Goal: Check status

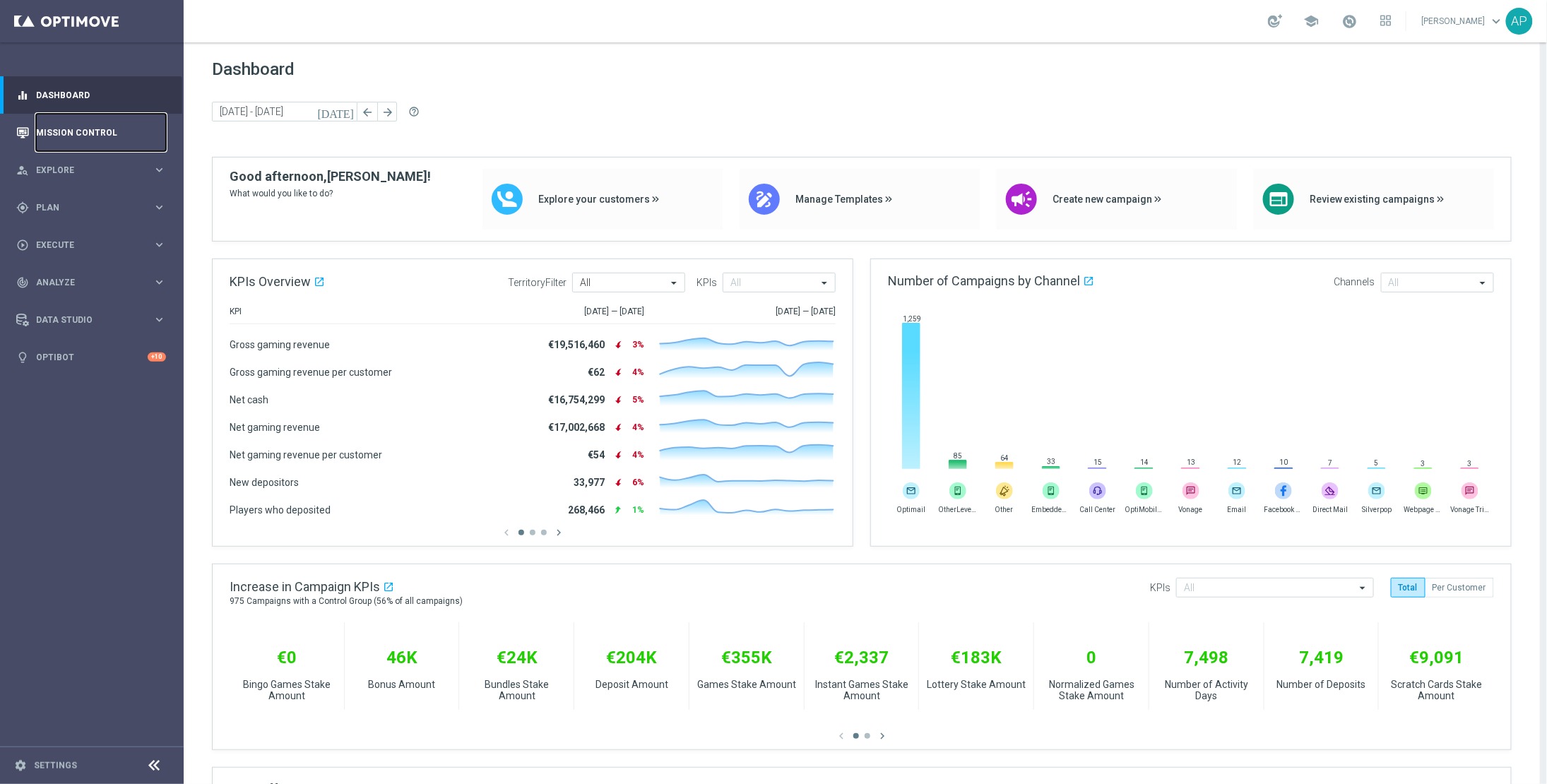
click at [102, 142] on link "Mission Control" at bounding box center [101, 132] width 130 height 37
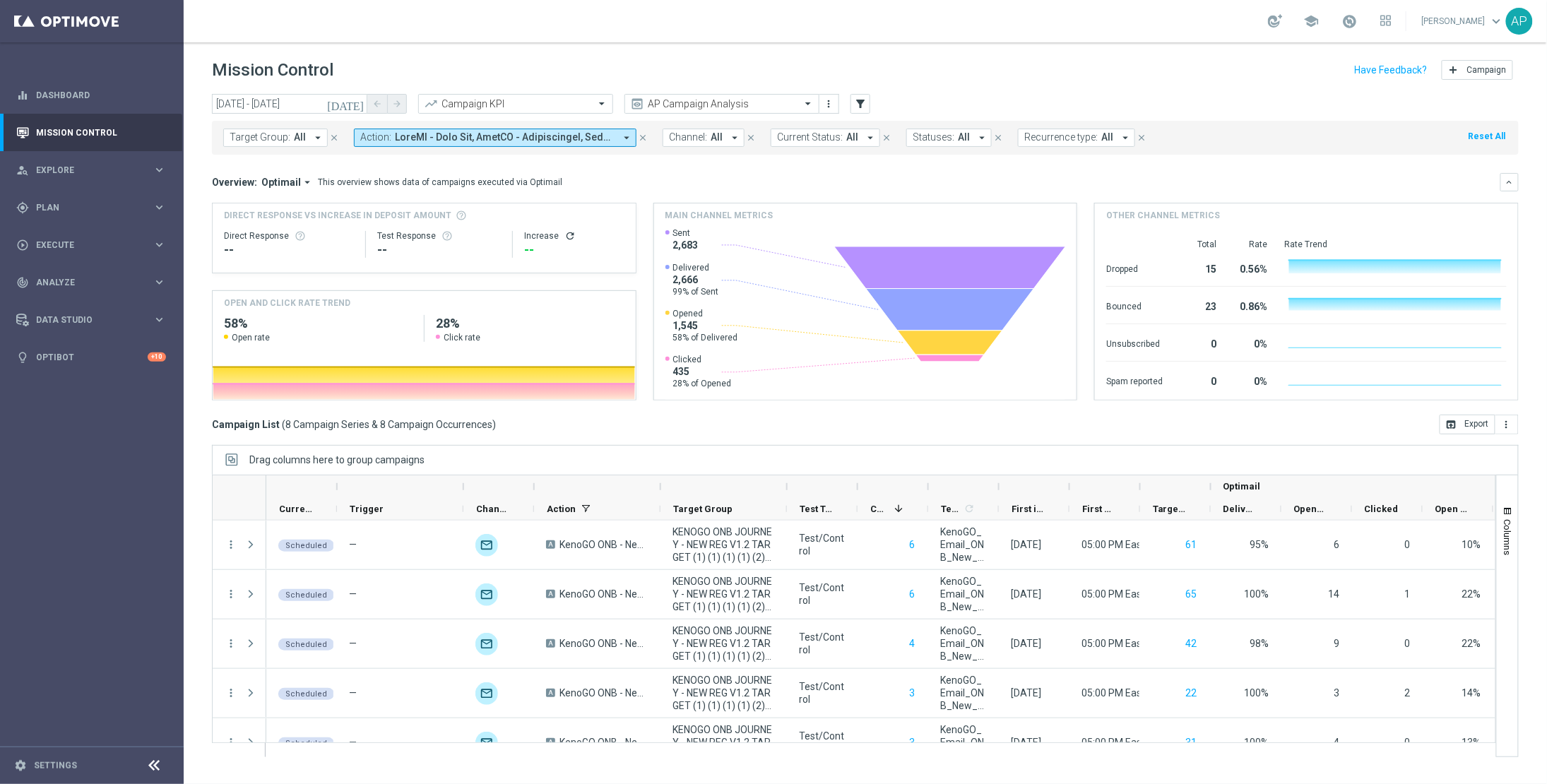
click at [405, 137] on span at bounding box center [505, 138] width 220 height 12
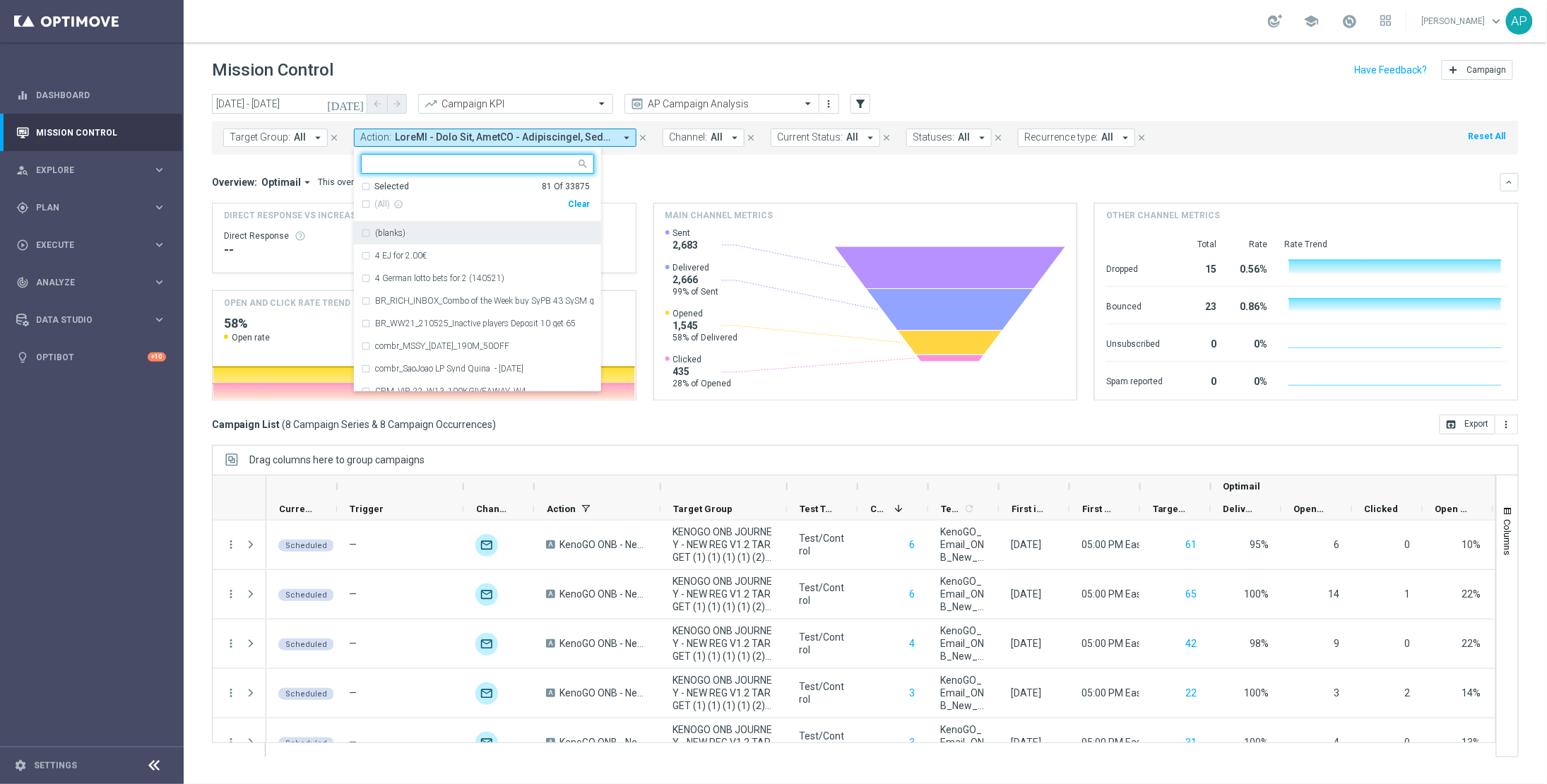
click at [419, 164] on input "text" at bounding box center [472, 164] width 207 height 12
click at [0, 0] on div "Clear" at bounding box center [0, 0] width 0 height 0
type input "kenogo"
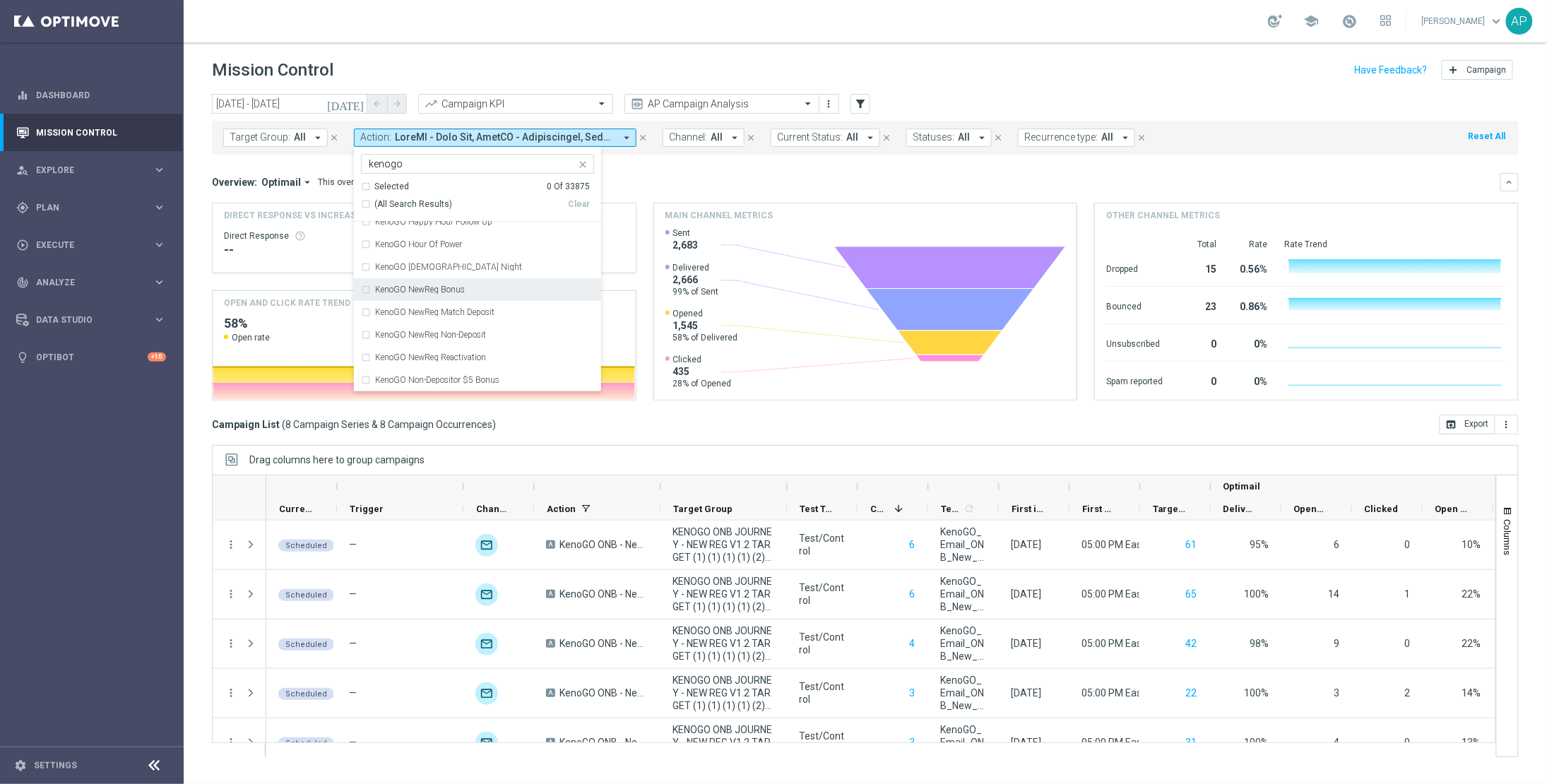
click at [366, 292] on div "KenoGO NewReg Bonus" at bounding box center [477, 290] width 233 height 23
click at [365, 308] on div "KenoGO NewReg Match Deposit" at bounding box center [477, 312] width 233 height 23
click at [365, 332] on div "KenoGO NewReg Non-Deposit" at bounding box center [477, 335] width 233 height 23
click at [366, 354] on div "KenoGO NewReg Reactivation" at bounding box center [477, 358] width 233 height 23
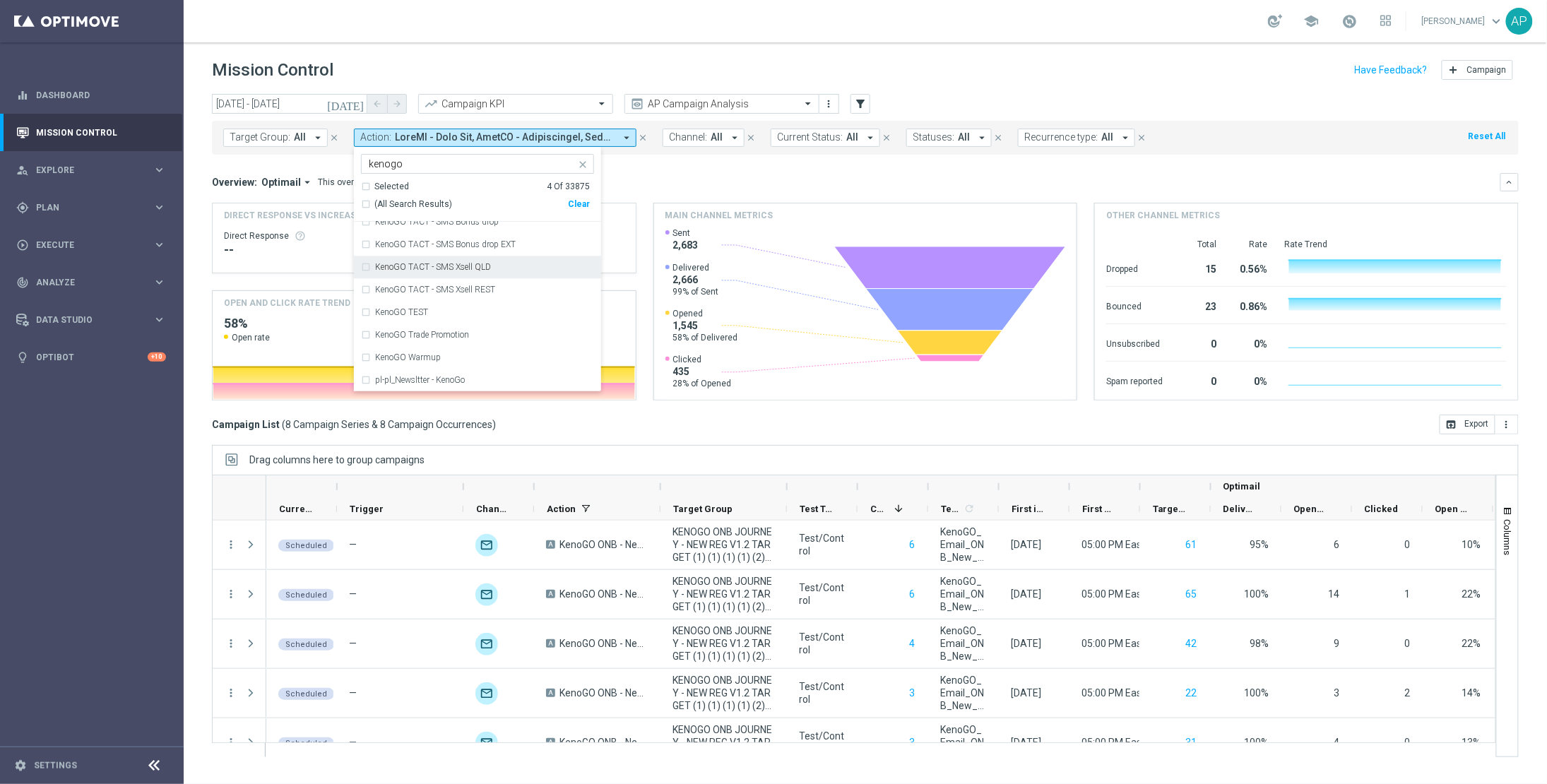
click at [695, 180] on div "Overview: Optimail arrow_drop_down This overview shows data of campaigns execut…" at bounding box center [857, 181] width 1289 height 12
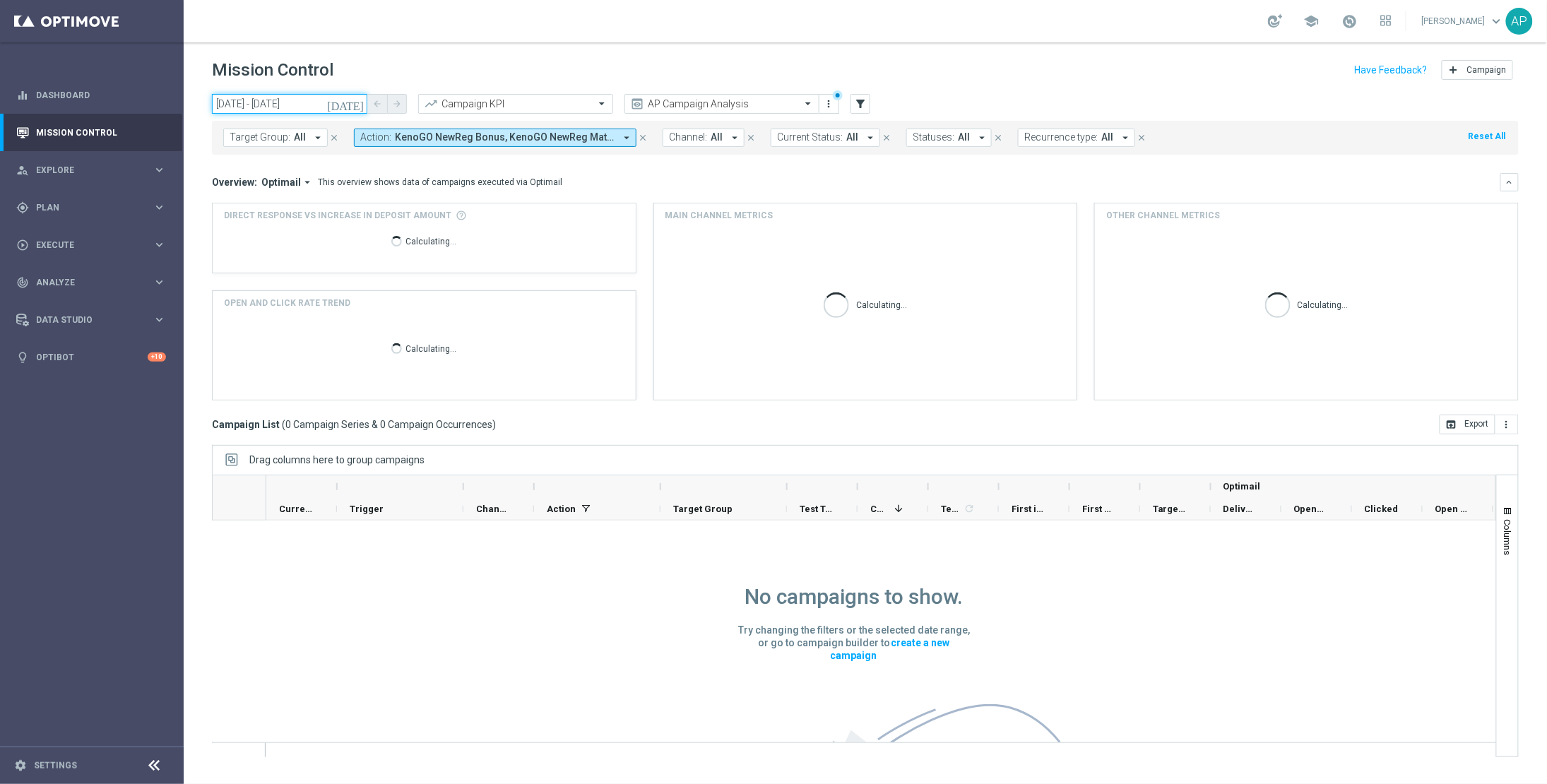
click at [303, 102] on input "[DATE] - [DATE]" at bounding box center [289, 103] width 156 height 20
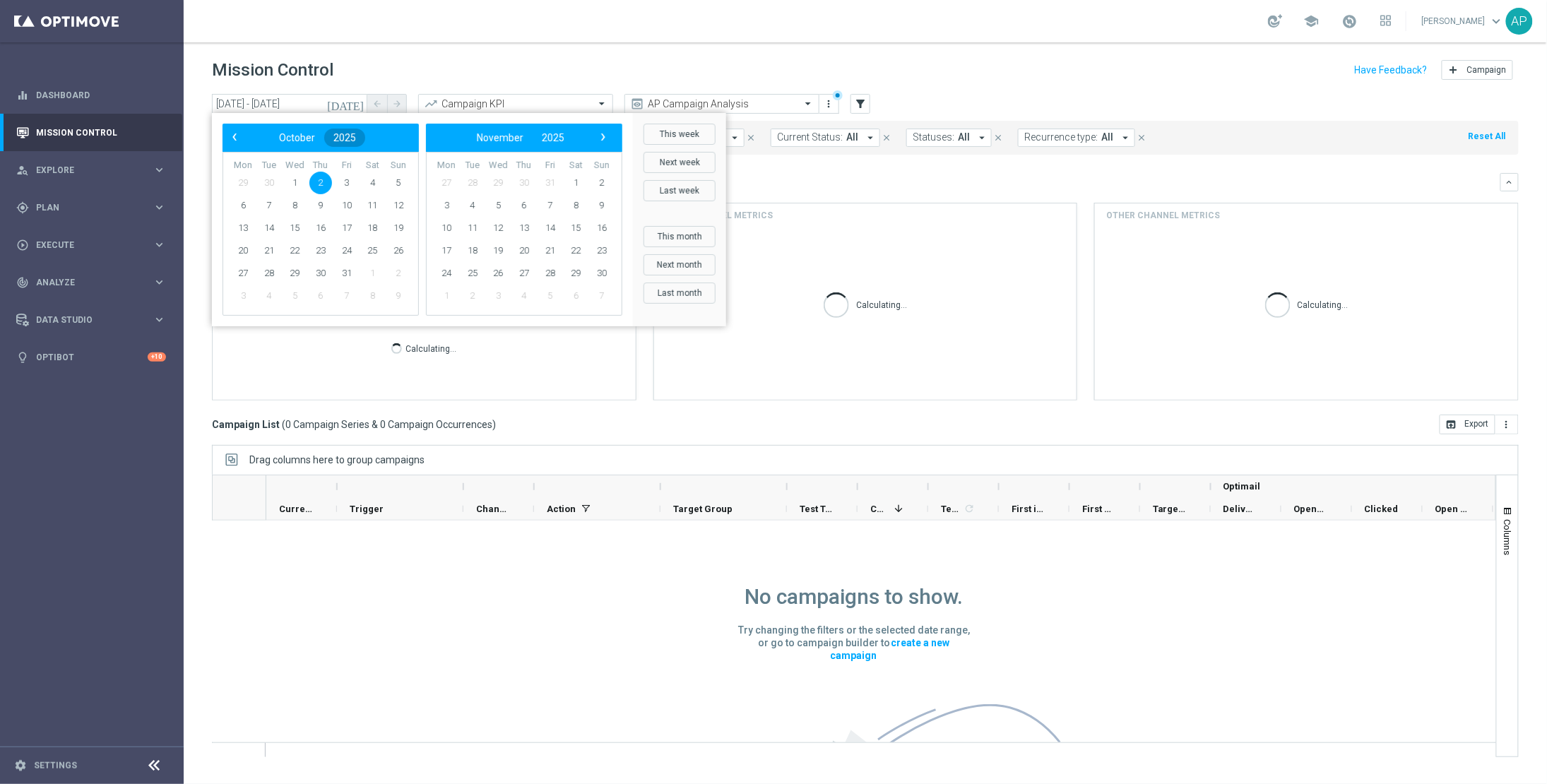
click at [344, 138] on span "2025" at bounding box center [345, 138] width 23 height 11
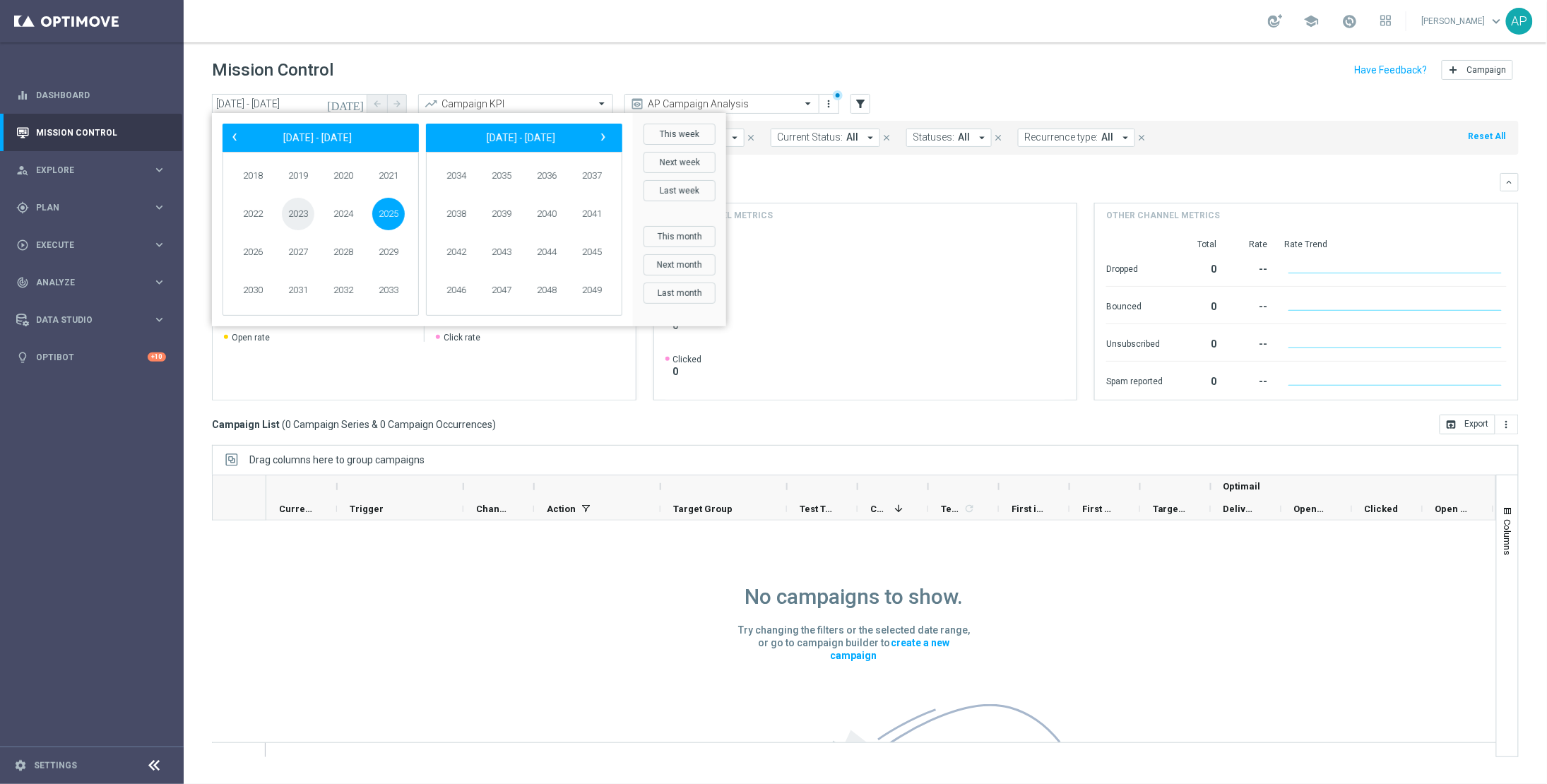
click at [303, 220] on span "2023" at bounding box center [298, 214] width 32 height 32
click at [255, 281] on span "October" at bounding box center [257, 288] width 53 height 20
click at [601, 136] on span "›" at bounding box center [603, 137] width 18 height 18
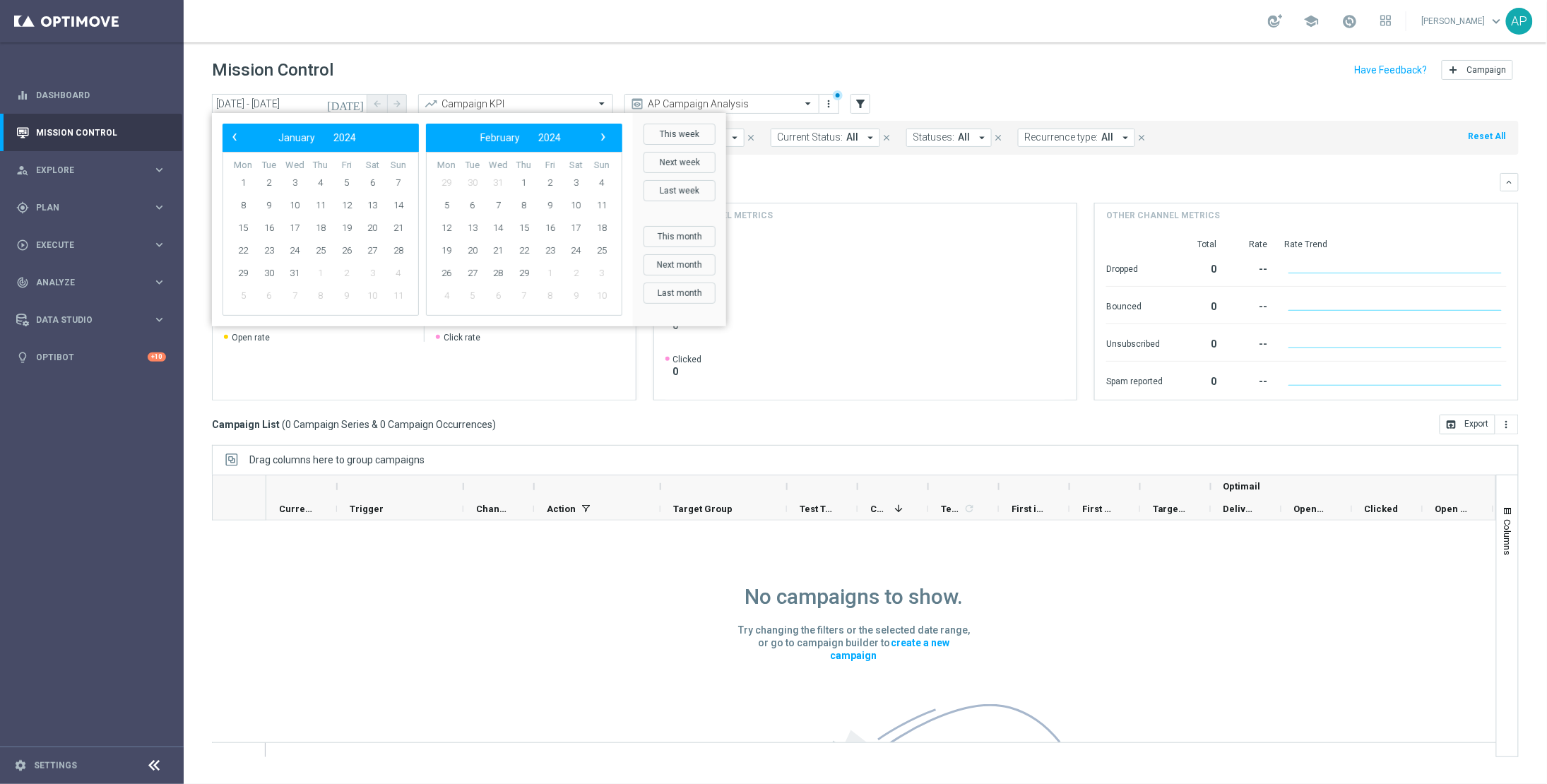
click at [601, 136] on span "›" at bounding box center [603, 137] width 18 height 18
click at [600, 138] on span "›" at bounding box center [603, 137] width 18 height 18
click at [553, 267] on span "31" at bounding box center [551, 274] width 23 height 23
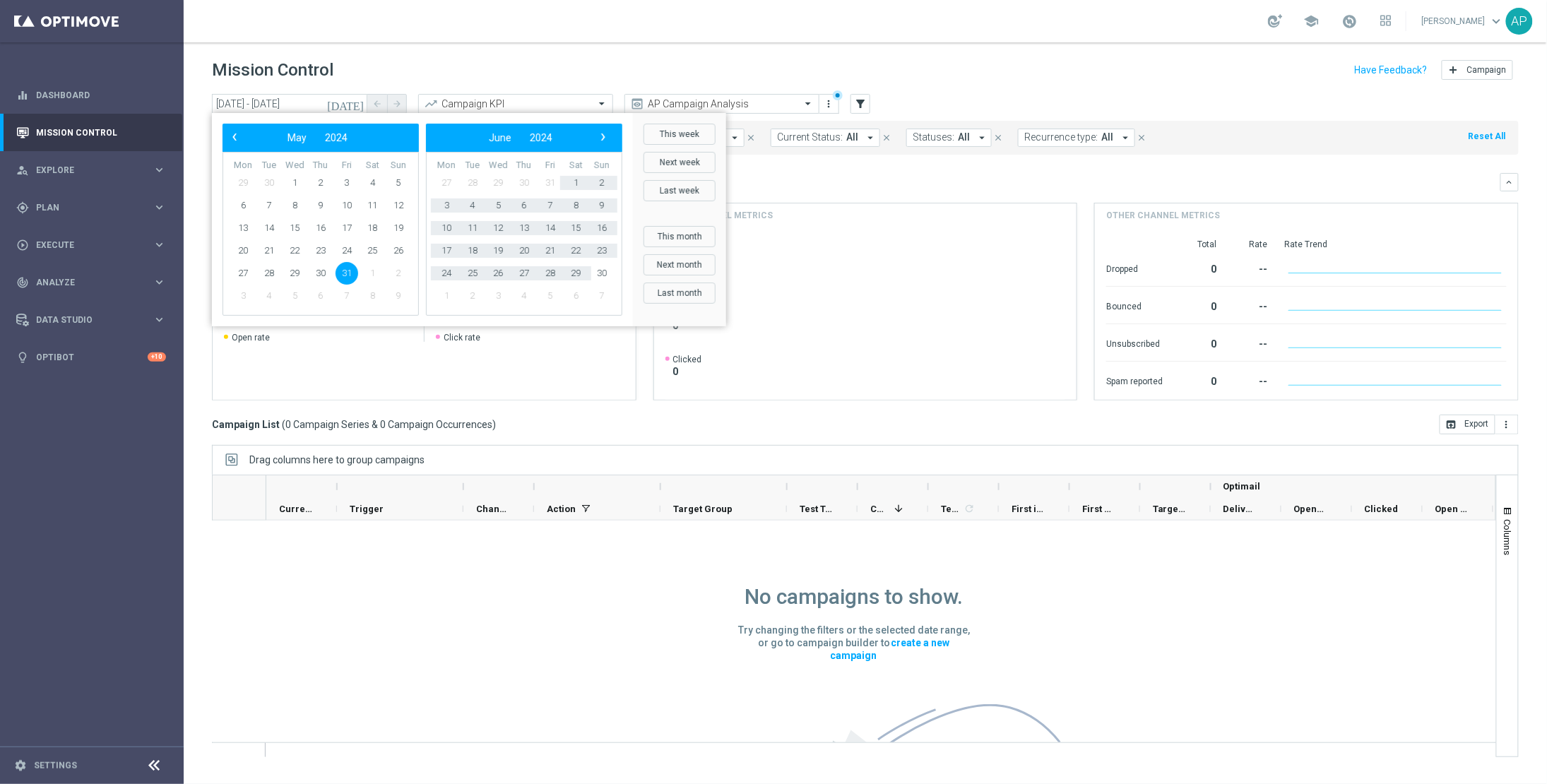
click at [958, 173] on div "Overview: Optimail arrow_drop_down This overview shows data of campaigns execut…" at bounding box center [865, 181] width 1307 height 18
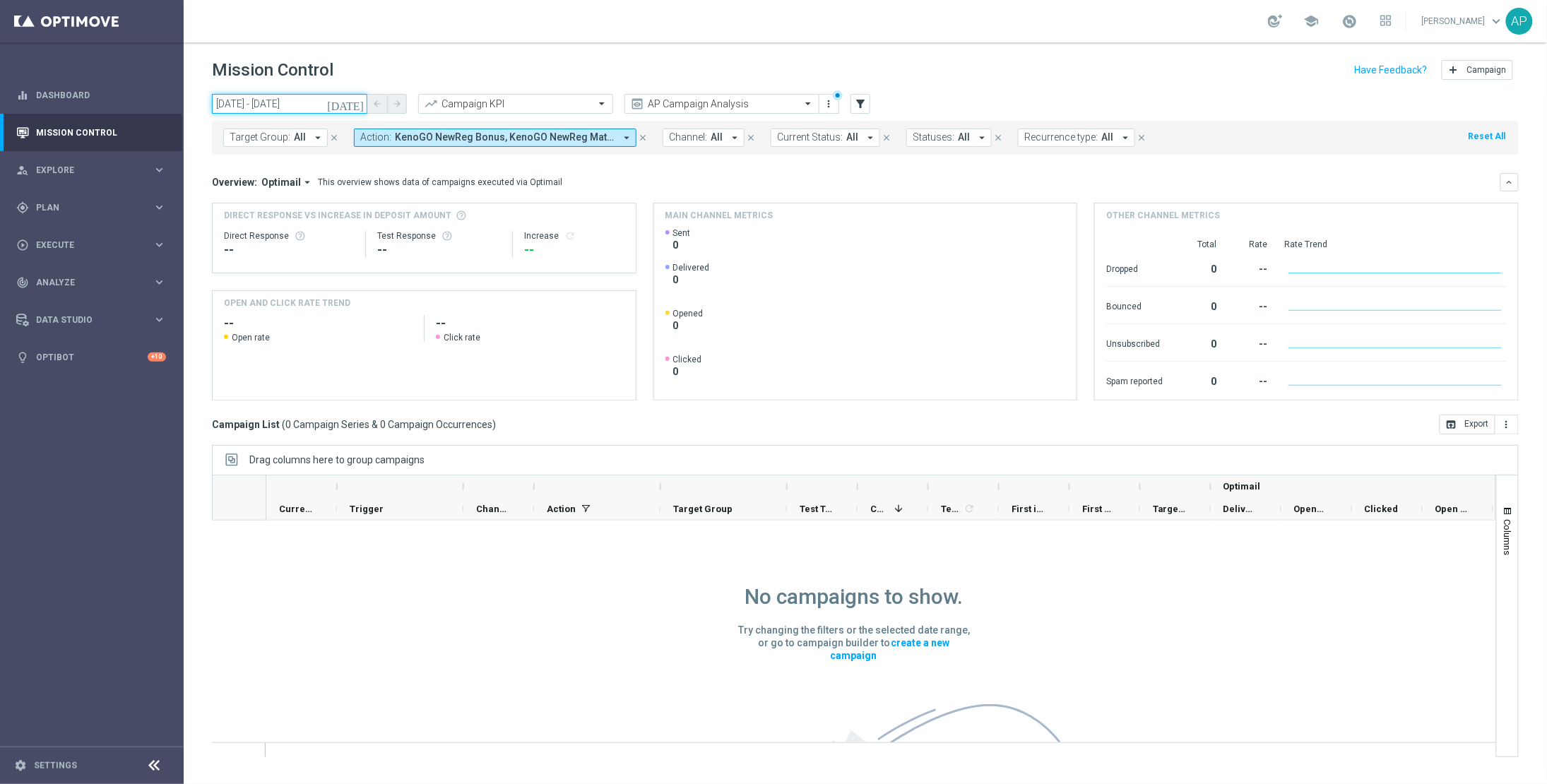
click at [342, 106] on input "[DATE] - [DATE]" at bounding box center [289, 103] width 156 height 20
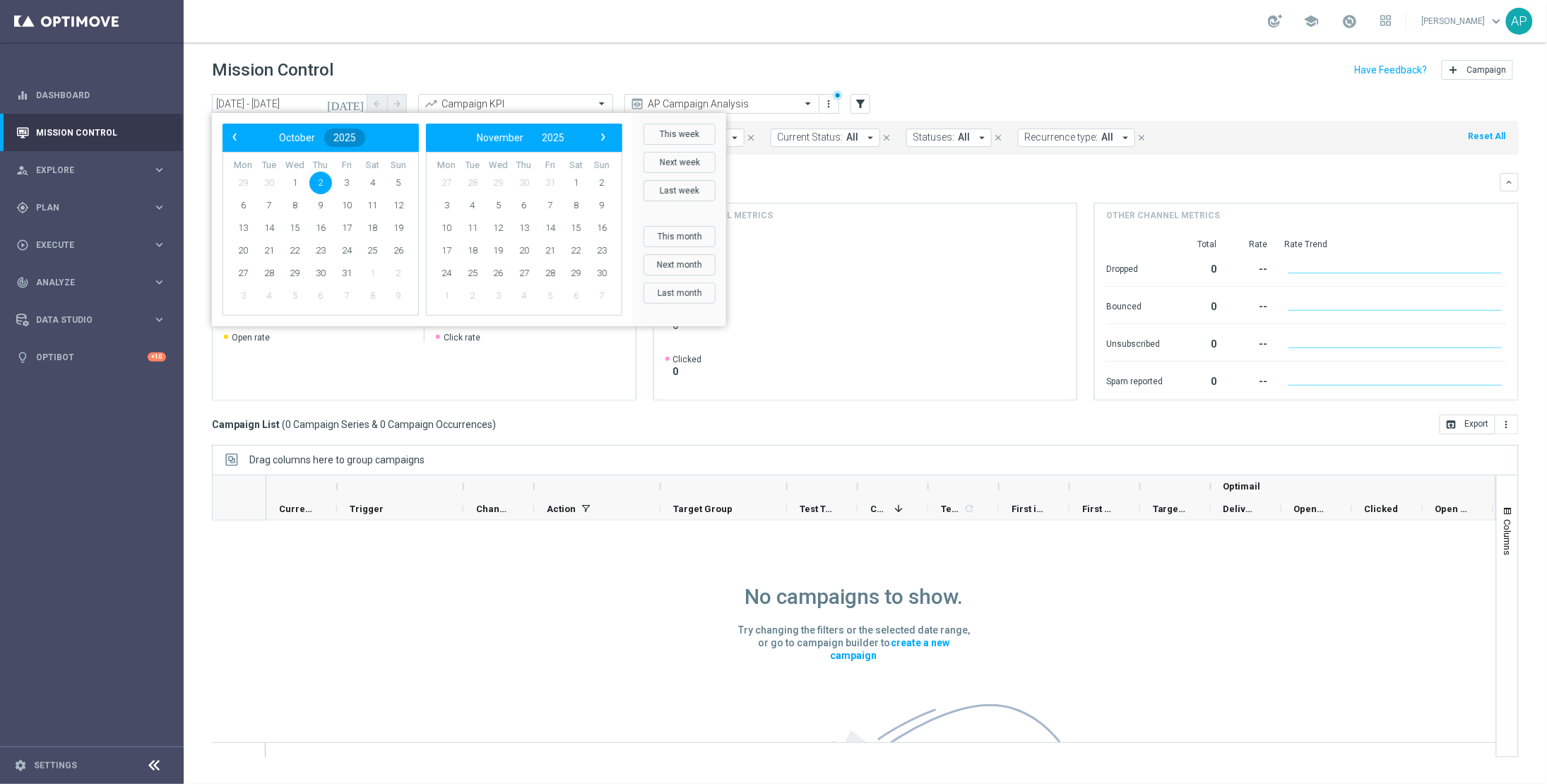
click at [357, 138] on button "2025" at bounding box center [345, 138] width 41 height 18
click at [290, 212] on span "2023" at bounding box center [298, 214] width 32 height 32
click at [246, 276] on td "October" at bounding box center [257, 288] width 53 height 36
click at [394, 183] on span "1" at bounding box center [398, 183] width 23 height 23
click at [569, 138] on button "2023" at bounding box center [553, 138] width 41 height 18
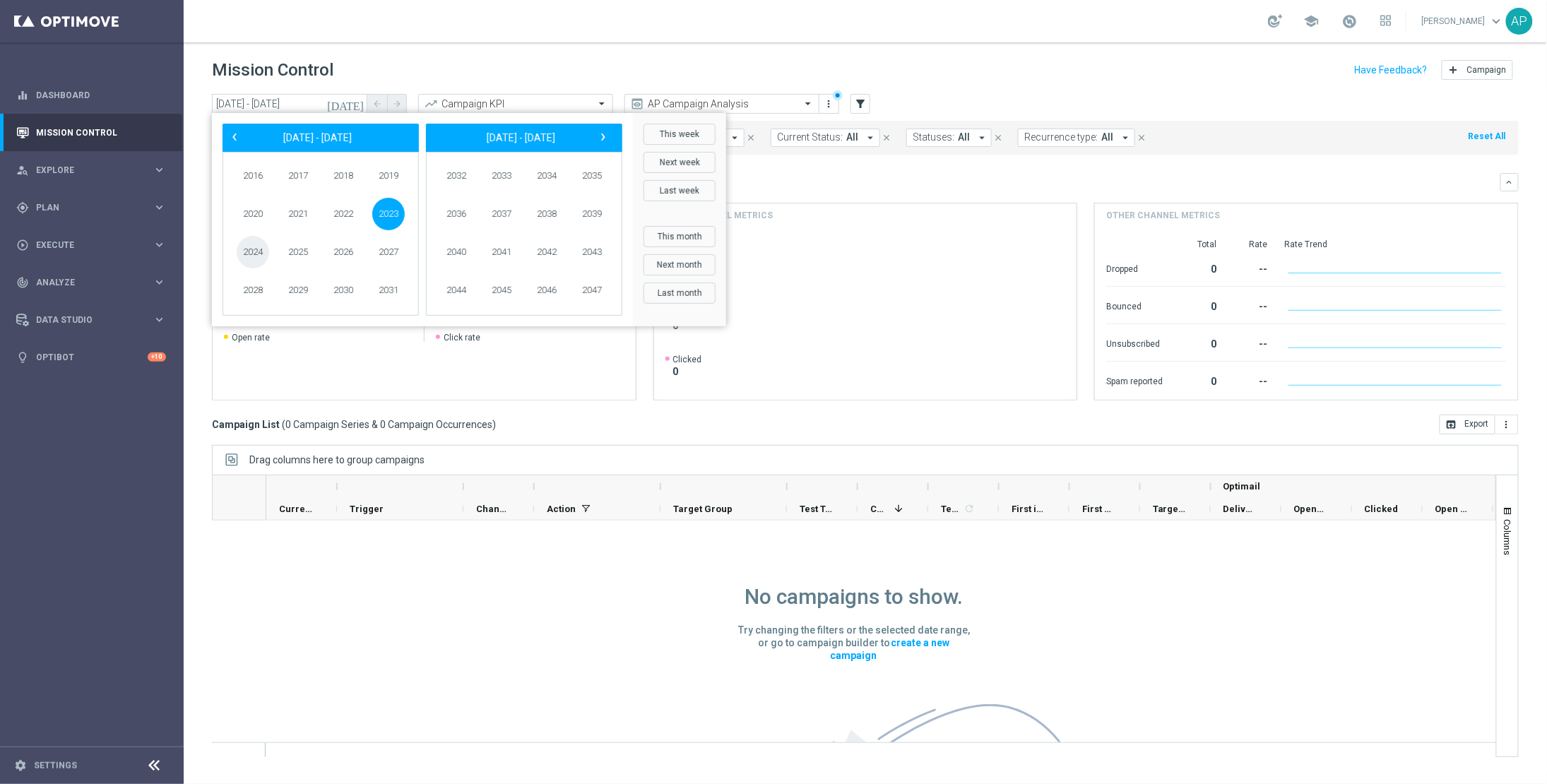
click at [265, 246] on span "2024" at bounding box center [253, 252] width 32 height 32
click at [305, 207] on span "May" at bounding box center [314, 215] width 61 height 20
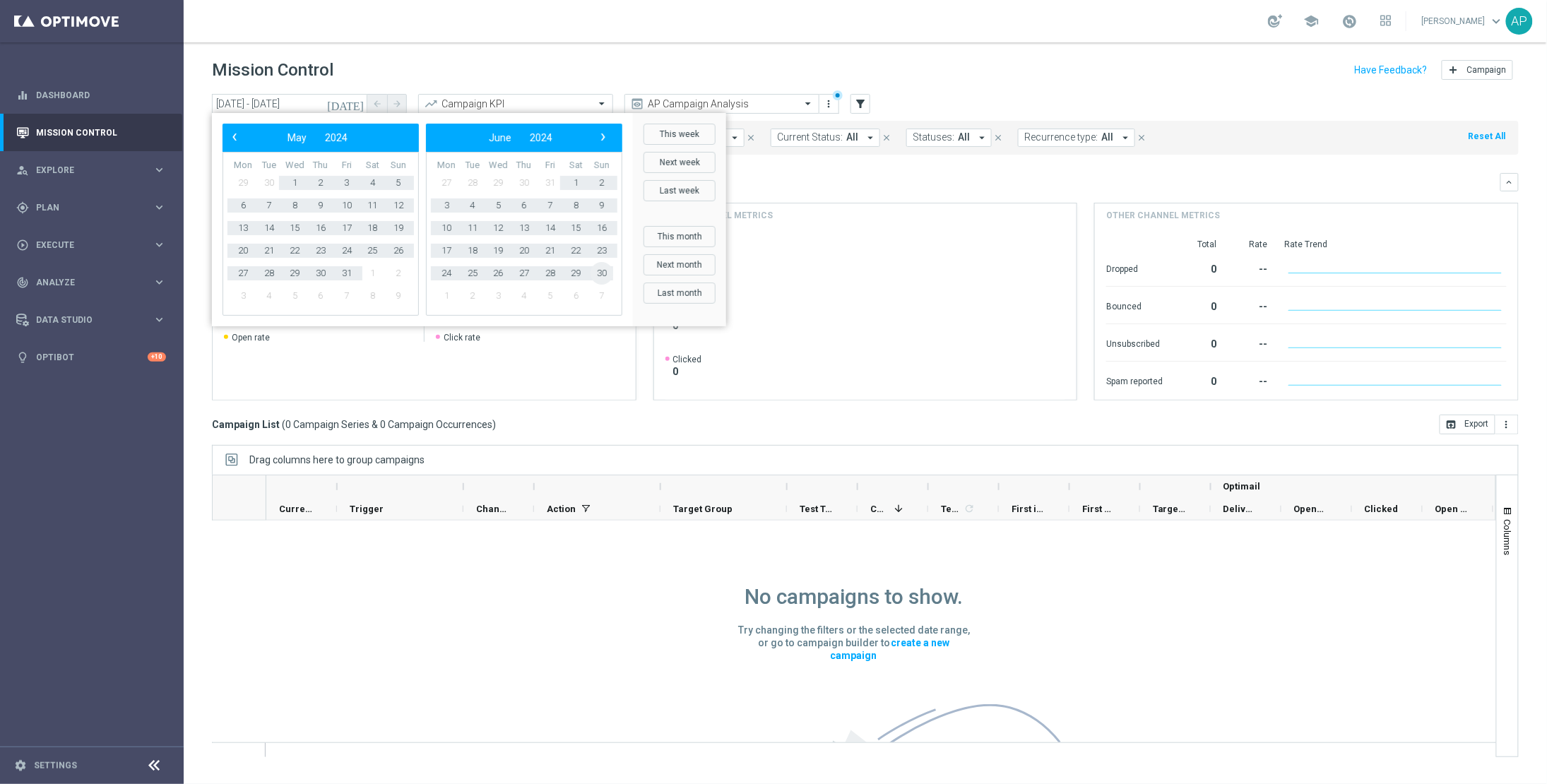
click at [599, 270] on span "30" at bounding box center [603, 274] width 23 height 23
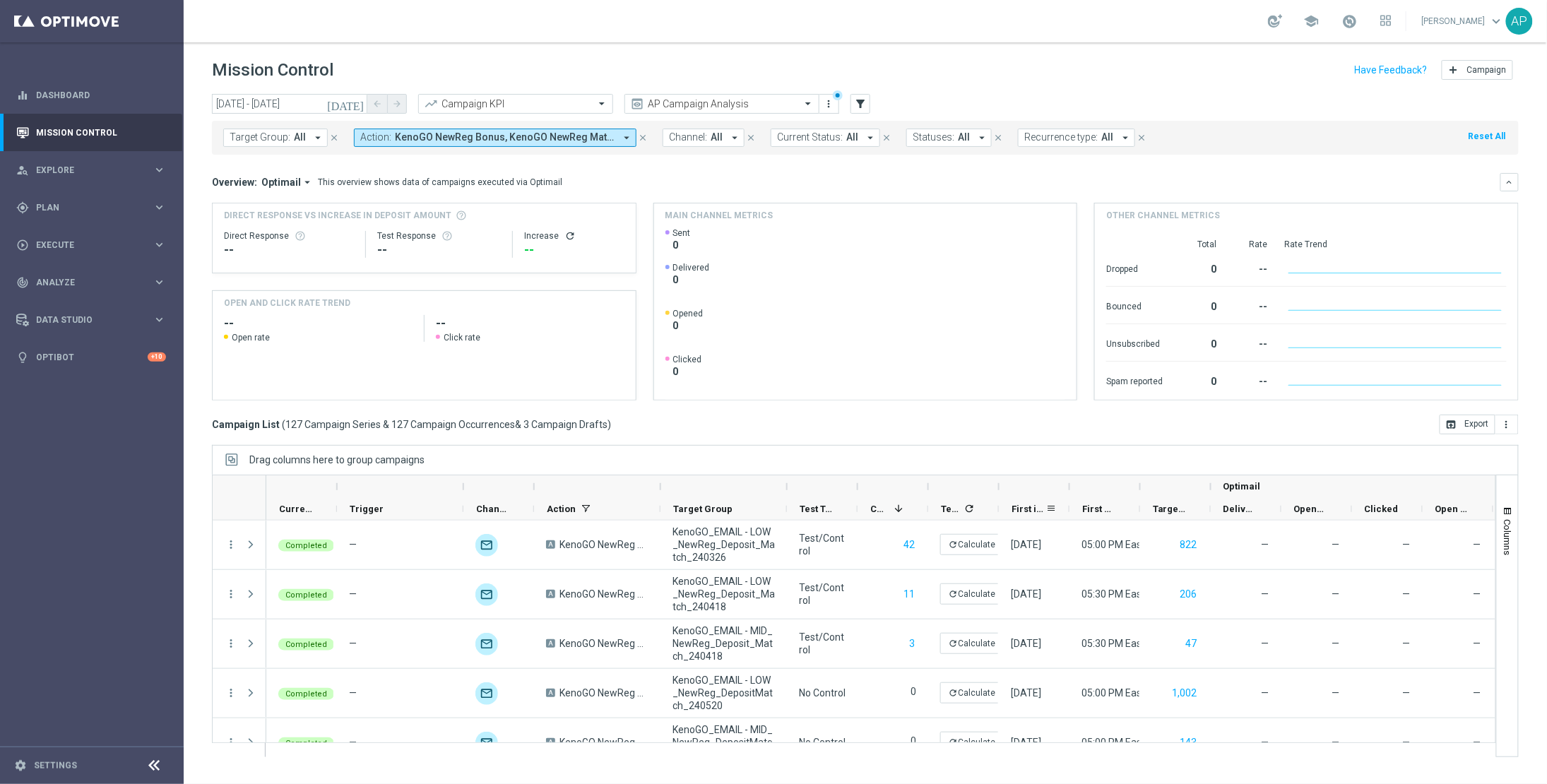
click at [1035, 509] on span "First in Range" at bounding box center [1029, 509] width 34 height 11
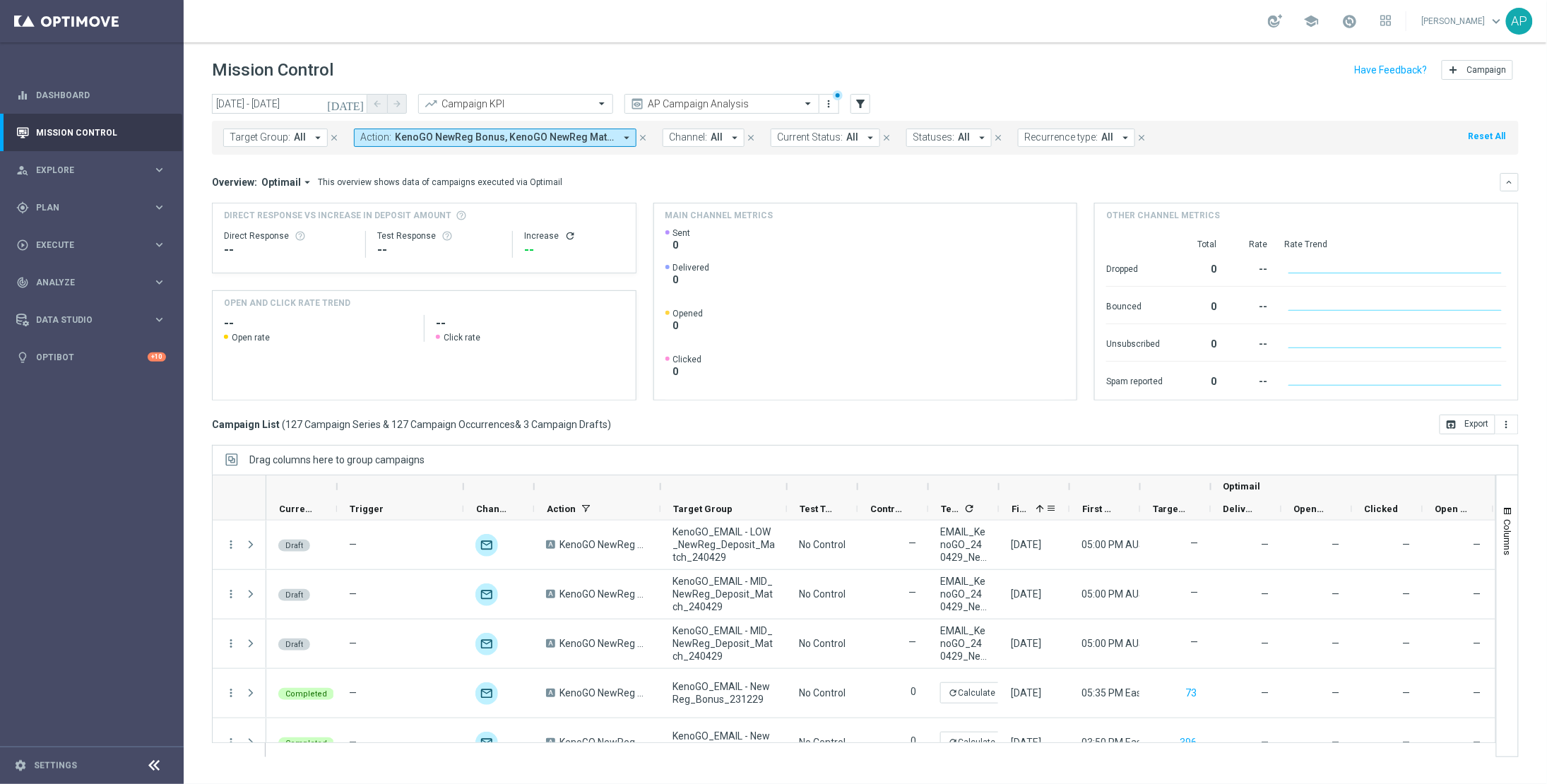
click at [1031, 504] on div "First in Range 1" at bounding box center [1029, 509] width 34 height 22
click at [1030, 512] on span "First in Range" at bounding box center [1021, 509] width 18 height 11
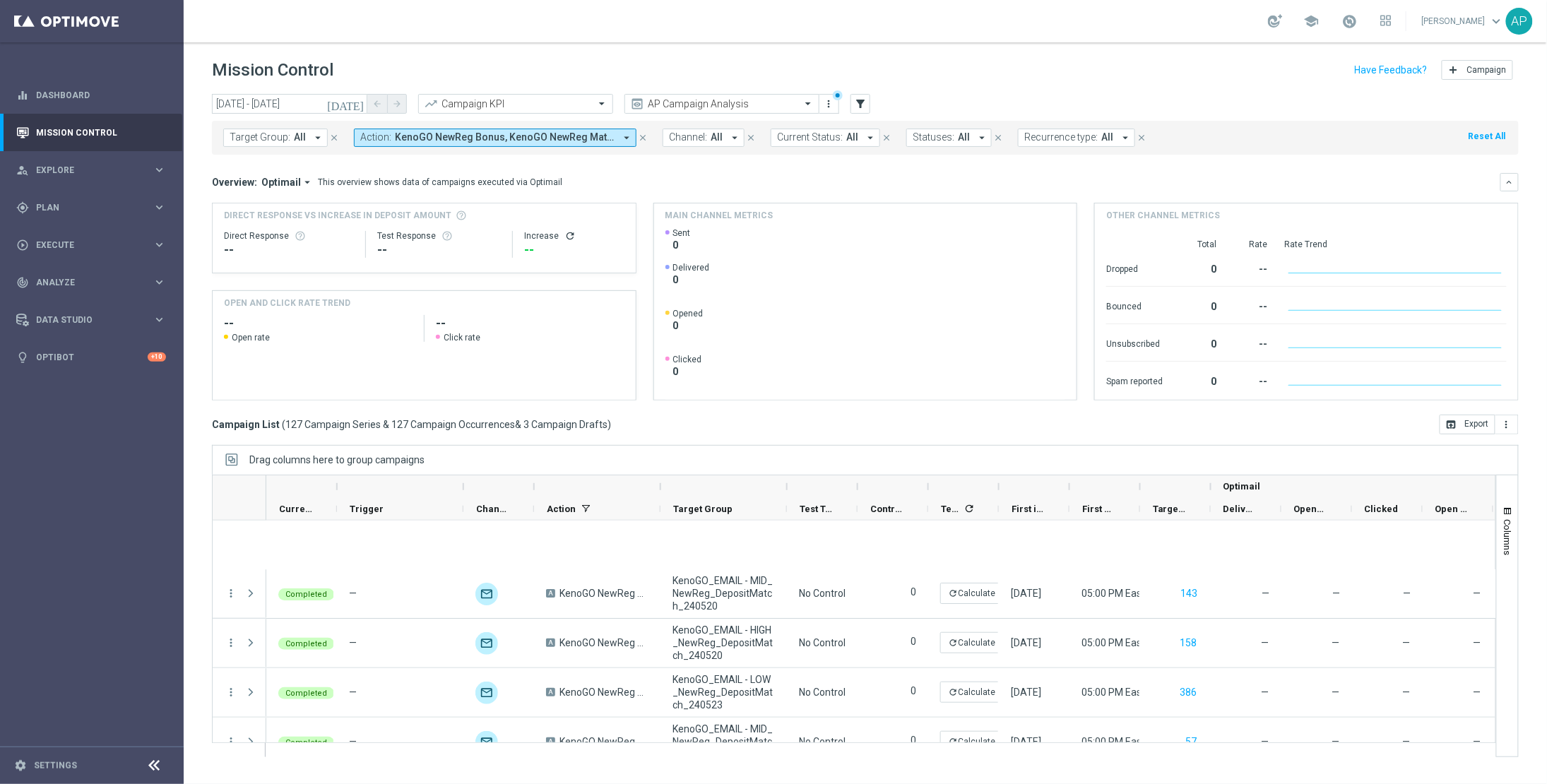
scroll to position [0, 0]
click at [1042, 507] on span "First in Range" at bounding box center [1029, 509] width 34 height 11
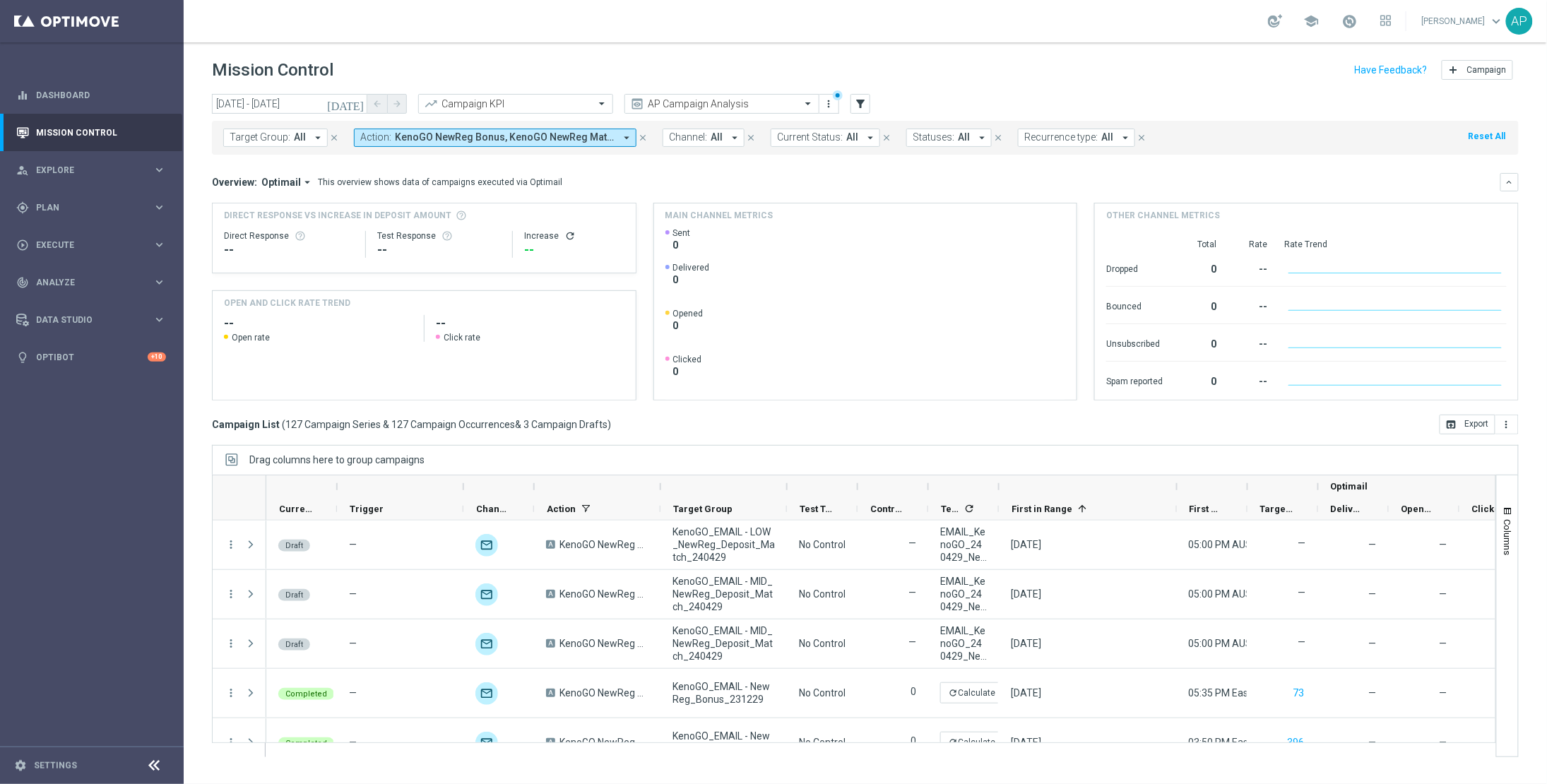
drag, startPoint x: 1070, startPoint y: 490, endPoint x: 1176, endPoint y: 485, distance: 106.1
click at [1176, 485] on div at bounding box center [1177, 487] width 6 height 23
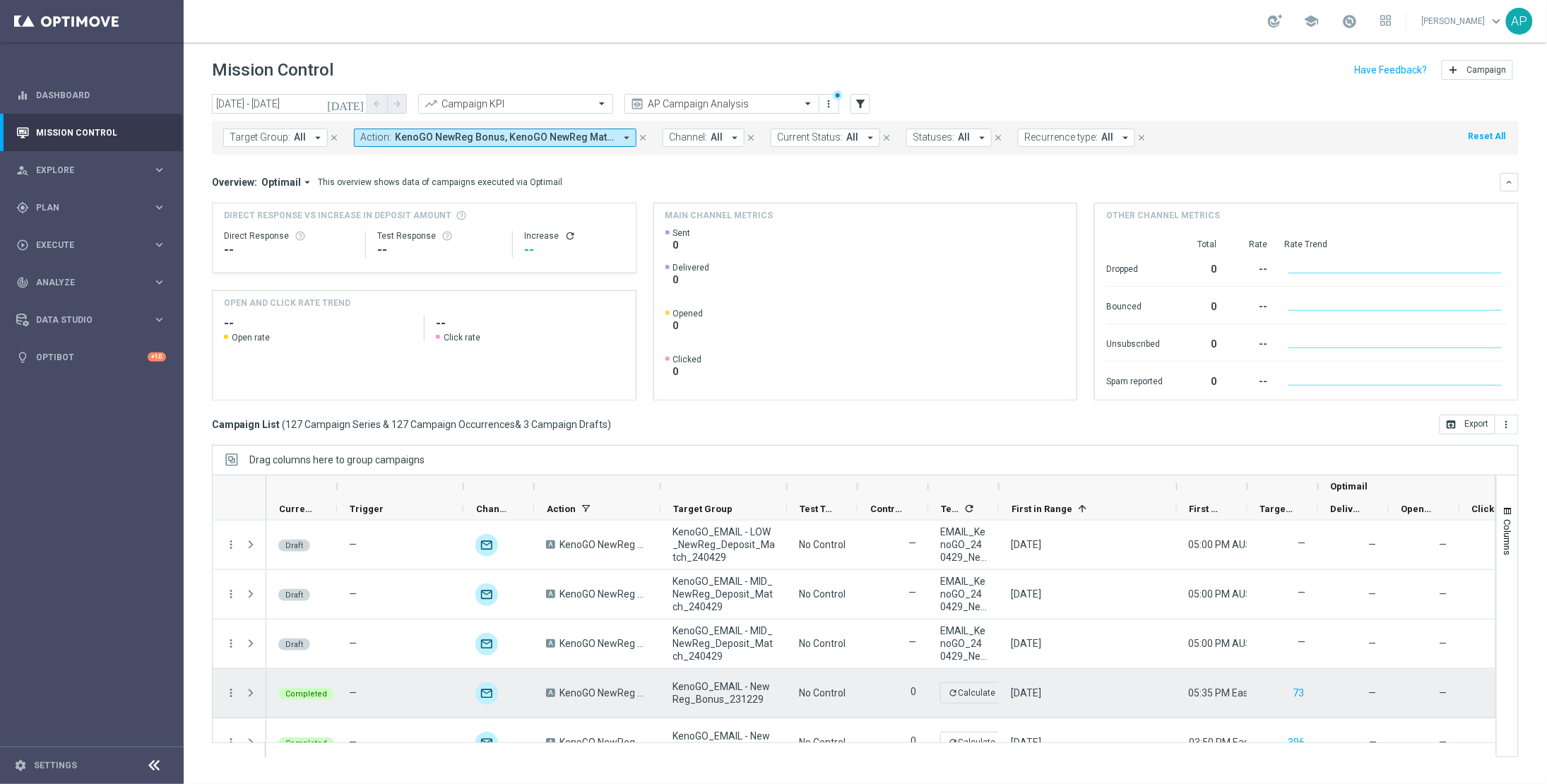
click at [251, 694] on span at bounding box center [250, 693] width 12 height 11
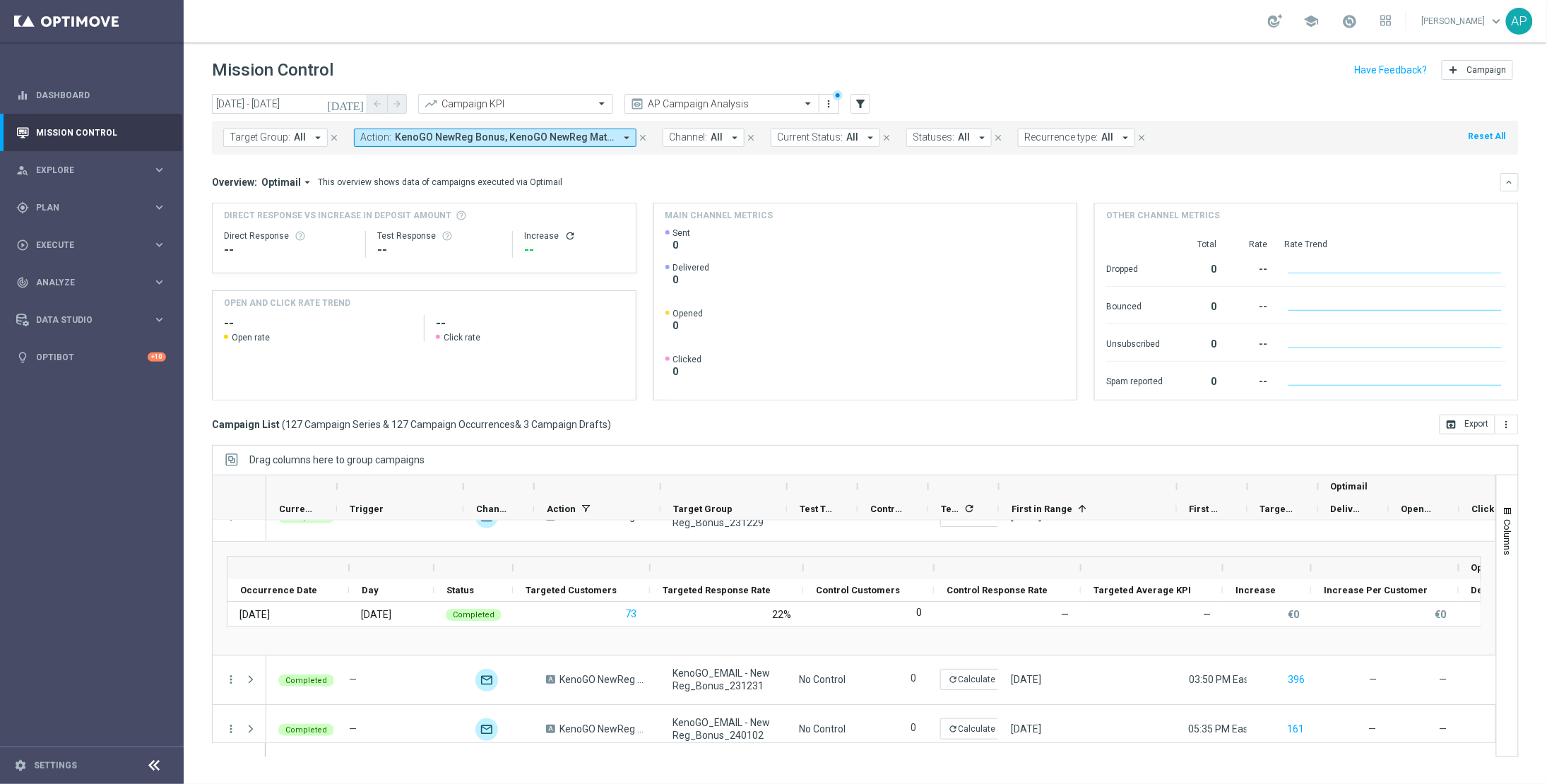
scroll to position [157, 0]
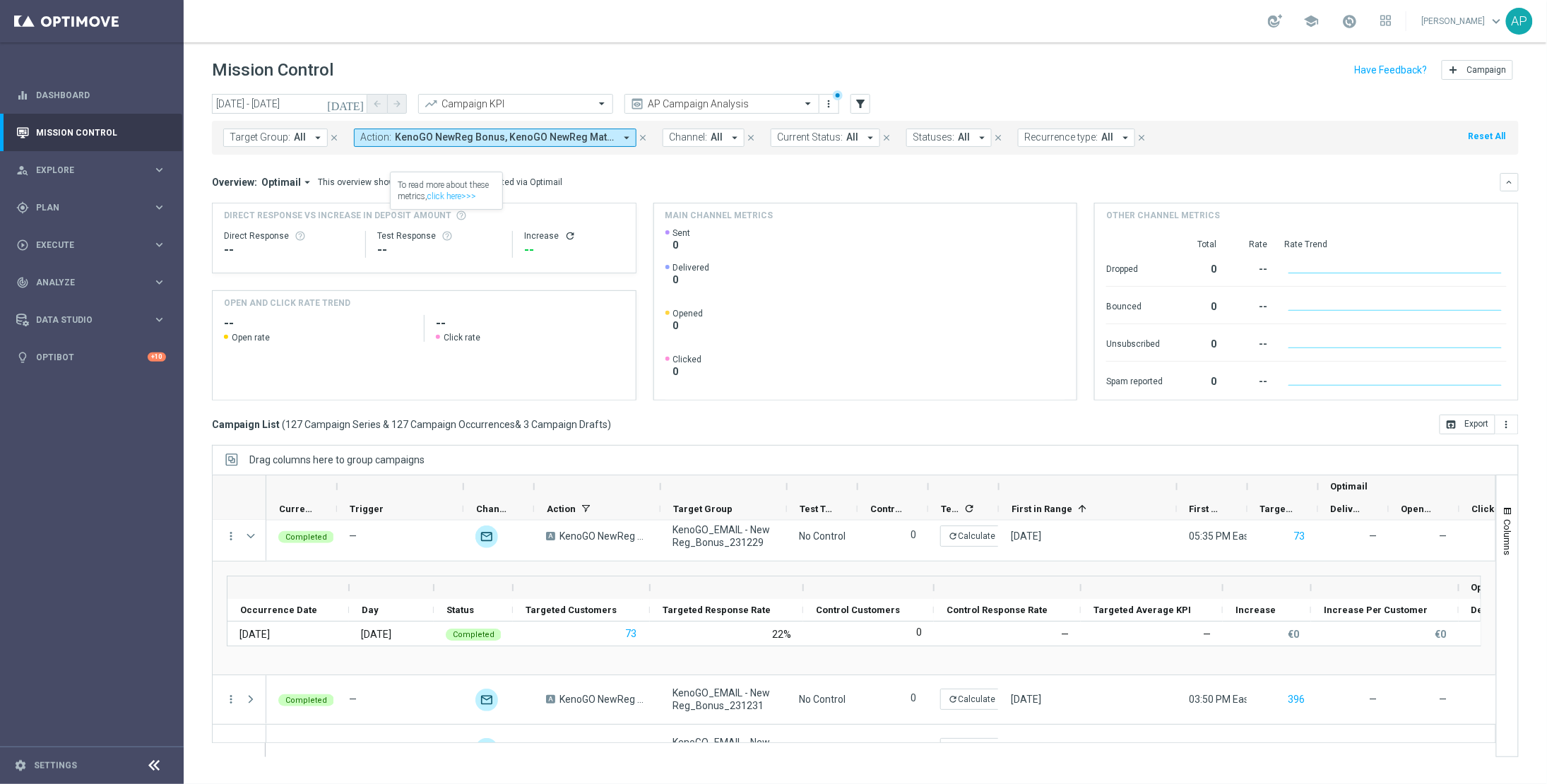
click at [354, 103] on icon "[DATE]" at bounding box center [347, 103] width 38 height 12
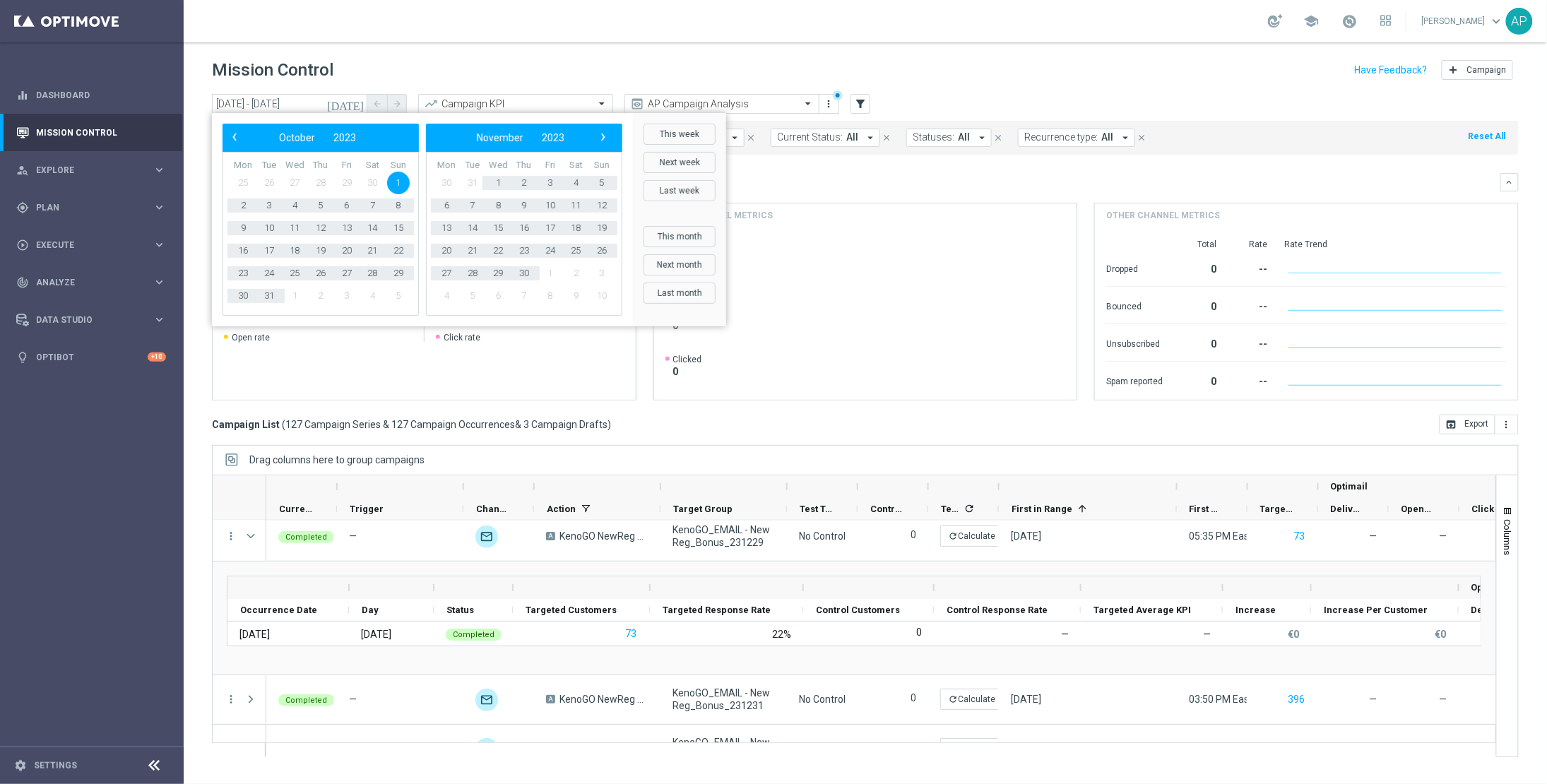
click at [401, 180] on span "1" at bounding box center [398, 183] width 23 height 23
click at [605, 135] on span "›" at bounding box center [603, 137] width 18 height 18
click at [596, 273] on span "31" at bounding box center [603, 274] width 23 height 23
type input "[DATE] - [DATE]"
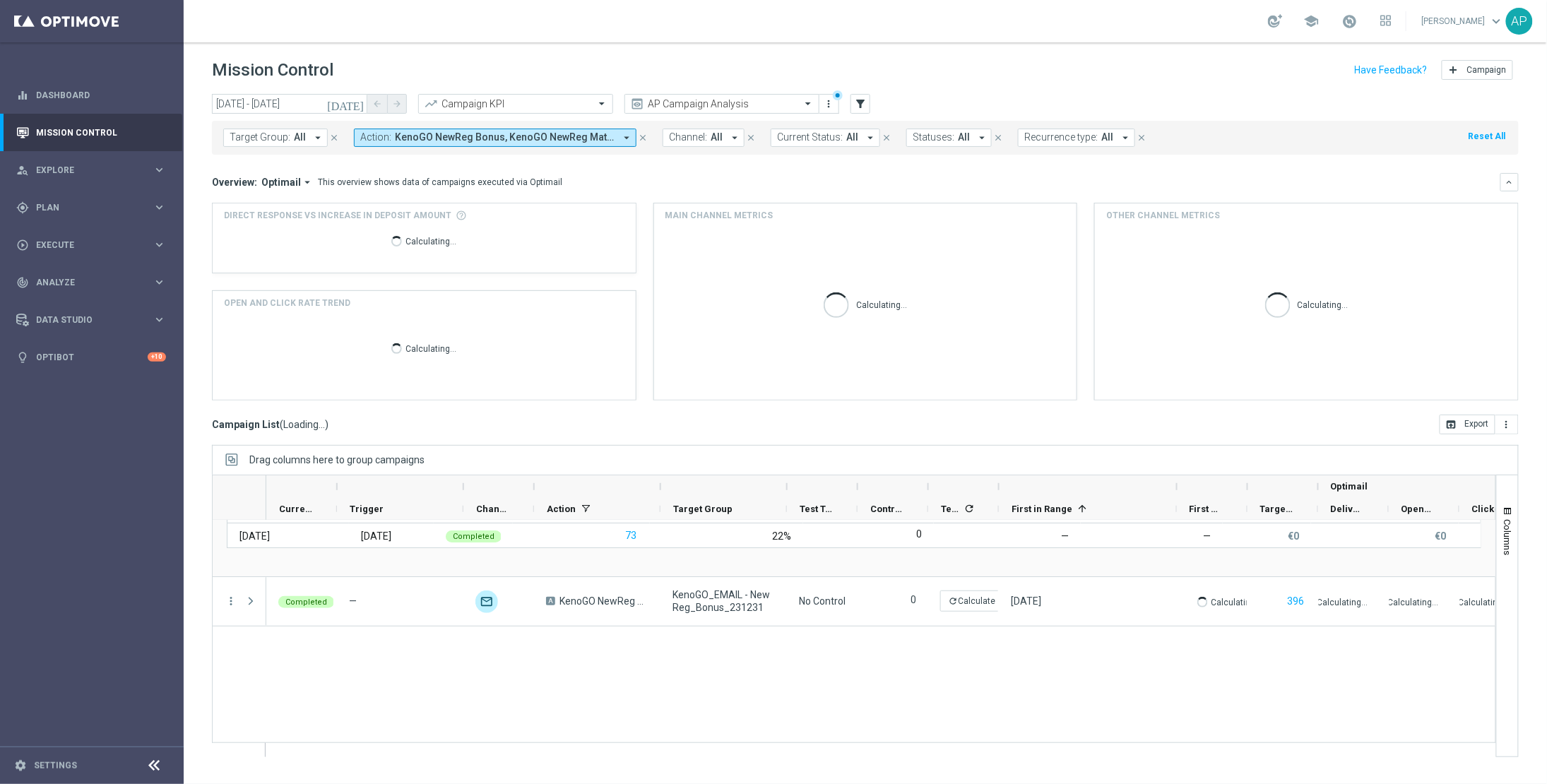
scroll to position [0, 0]
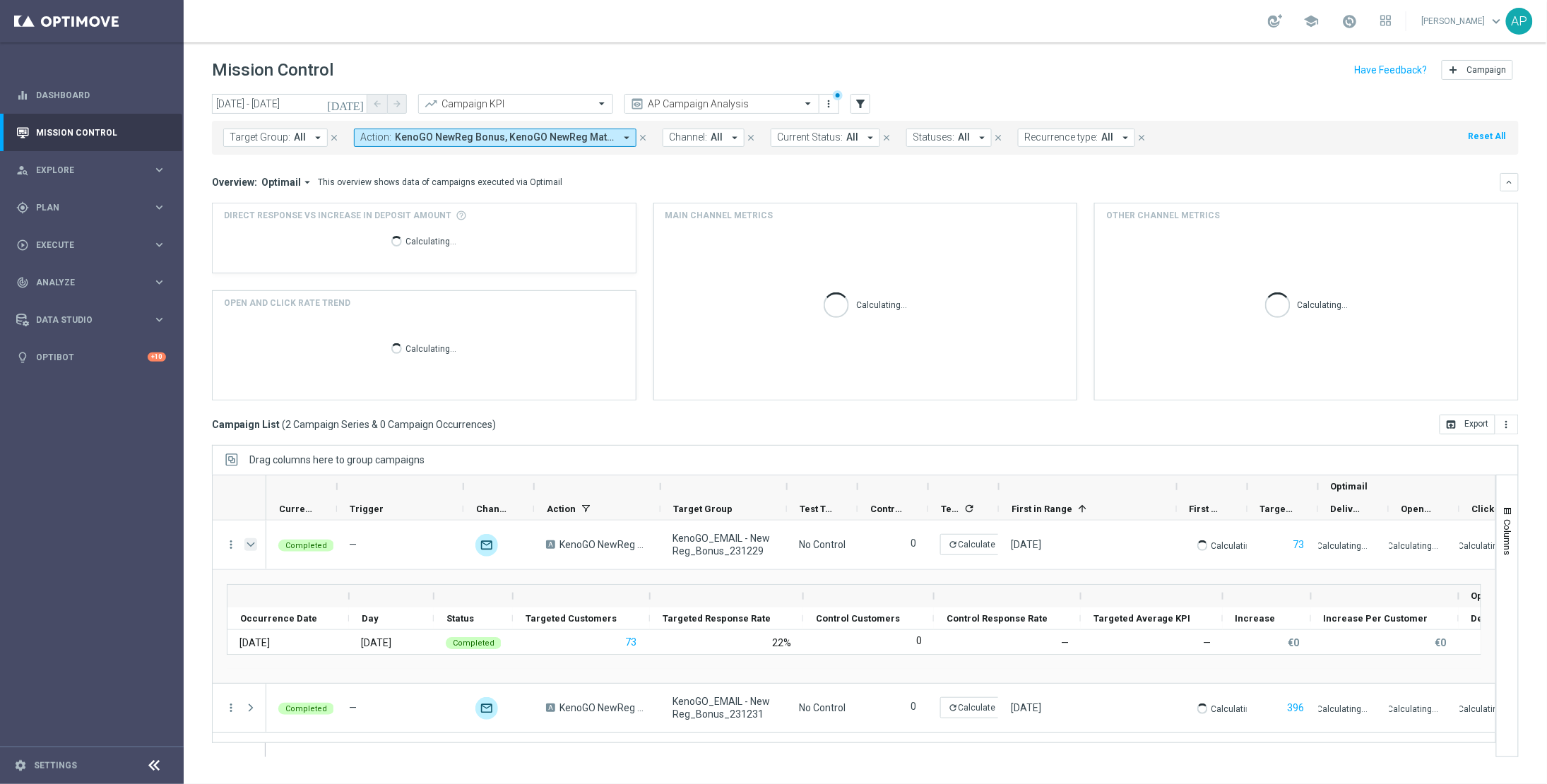
click at [252, 549] on span "Press SPACE to select this row." at bounding box center [250, 545] width 12 height 11
